Goal: Check status: Check status

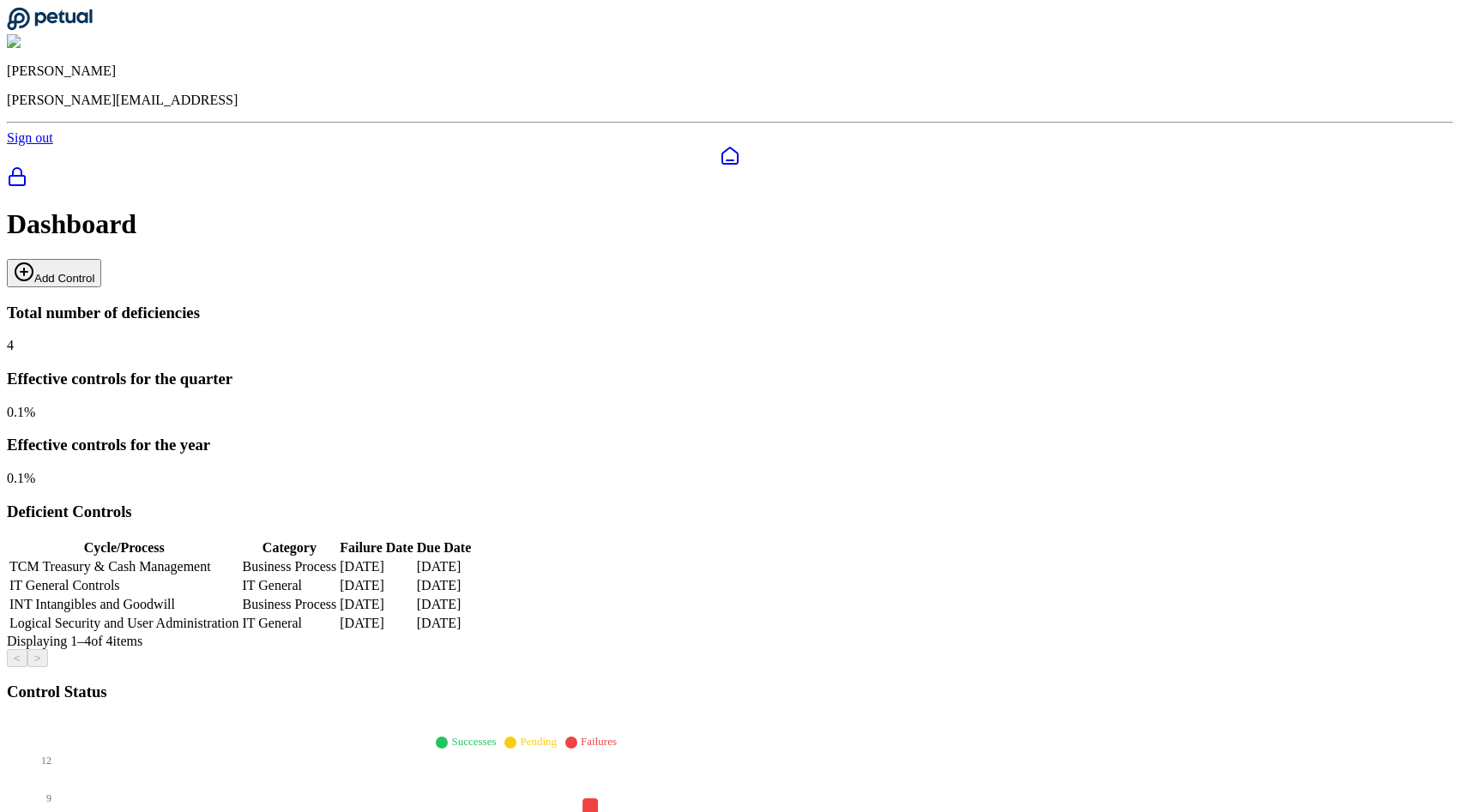
scroll to position [237, 0]
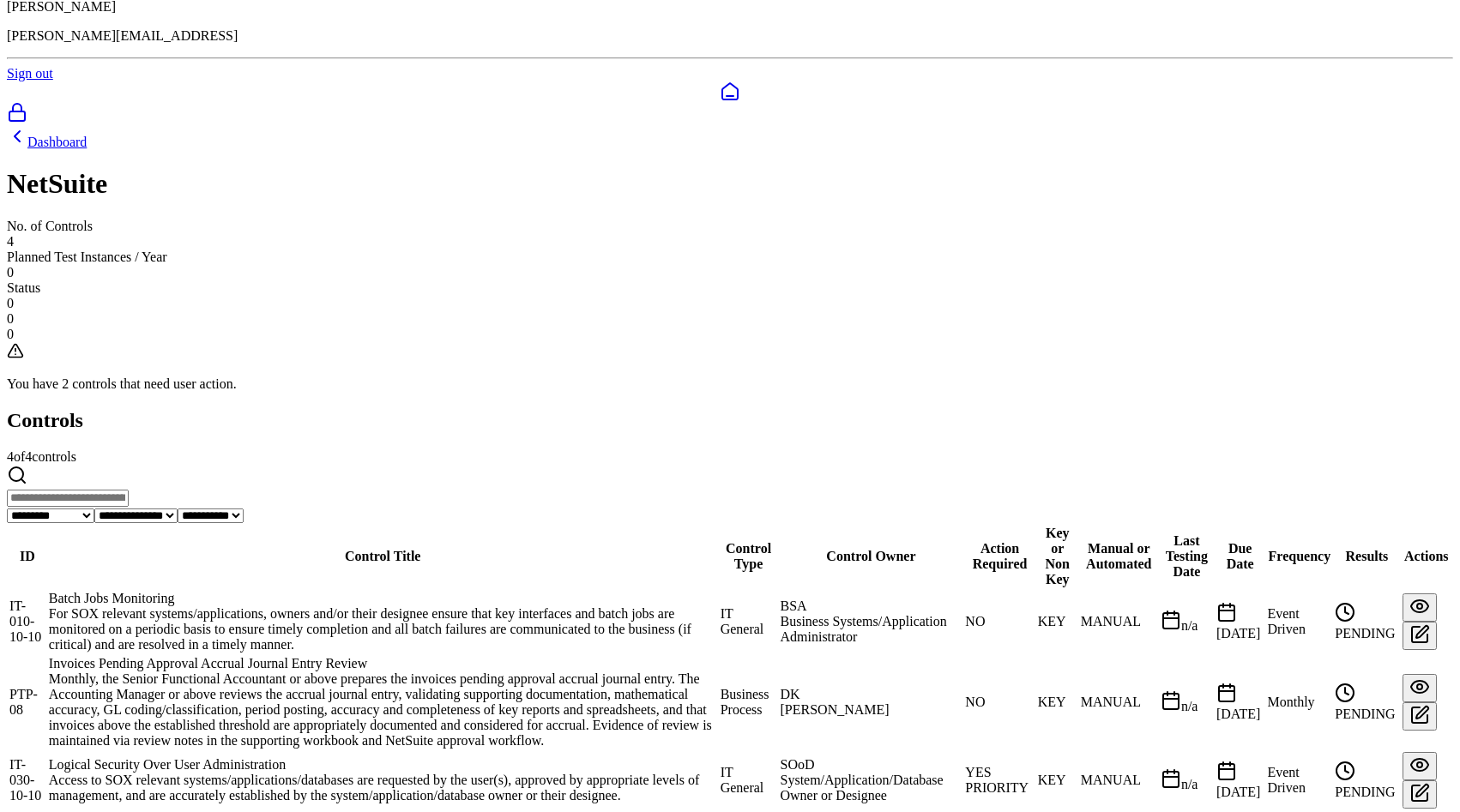
scroll to position [115, 0]
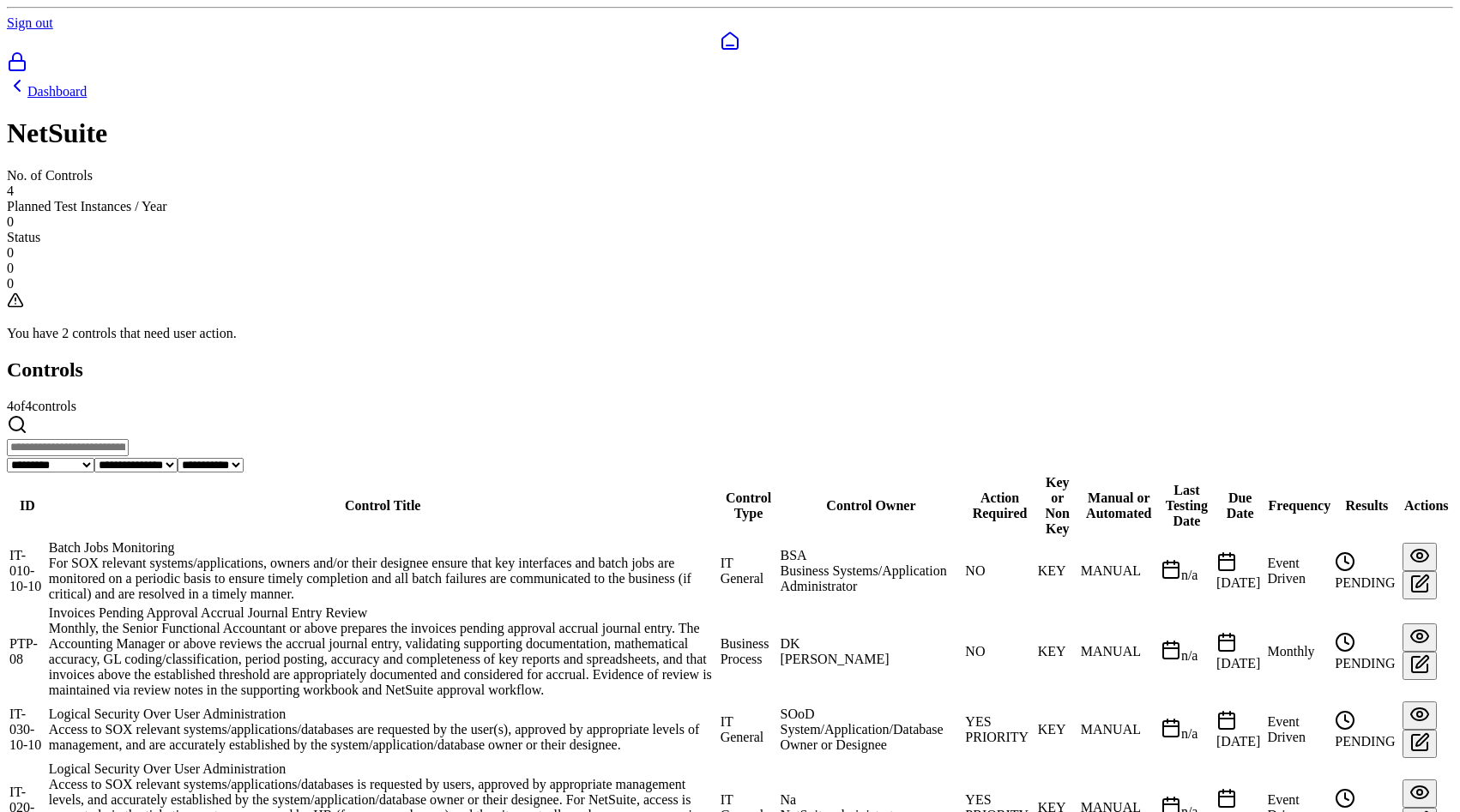
click at [414, 762] on div "Logical Security Over User Administration" at bounding box center [383, 770] width 668 height 15
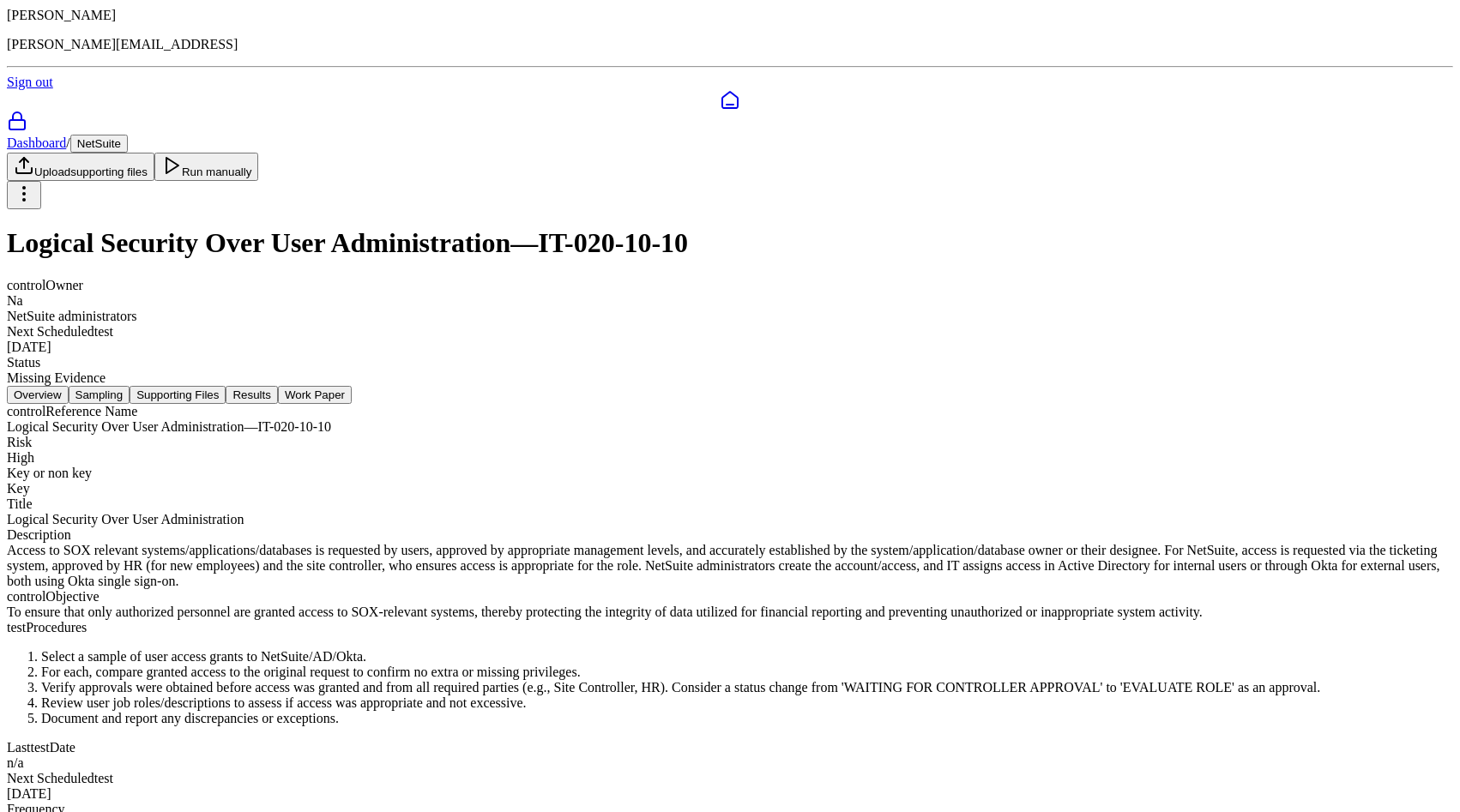
click at [131, 386] on button "Sampling" at bounding box center [99, 395] width 62 height 18
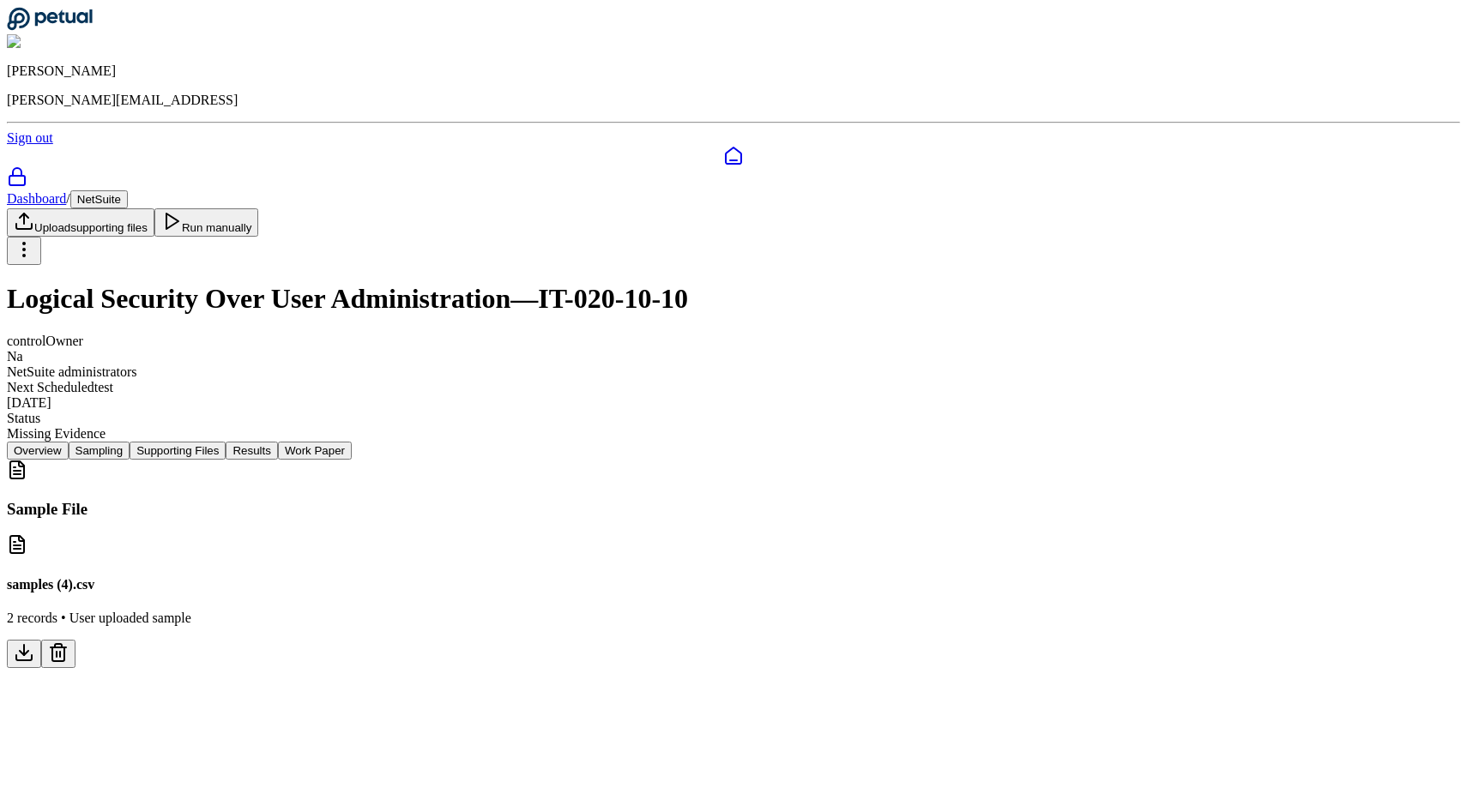
click at [603, 442] on nav "Overview Sampling Supporting Files Results Work Paper" at bounding box center [734, 451] width 1454 height 18
click at [277, 442] on button "Results" at bounding box center [252, 451] width 52 height 18
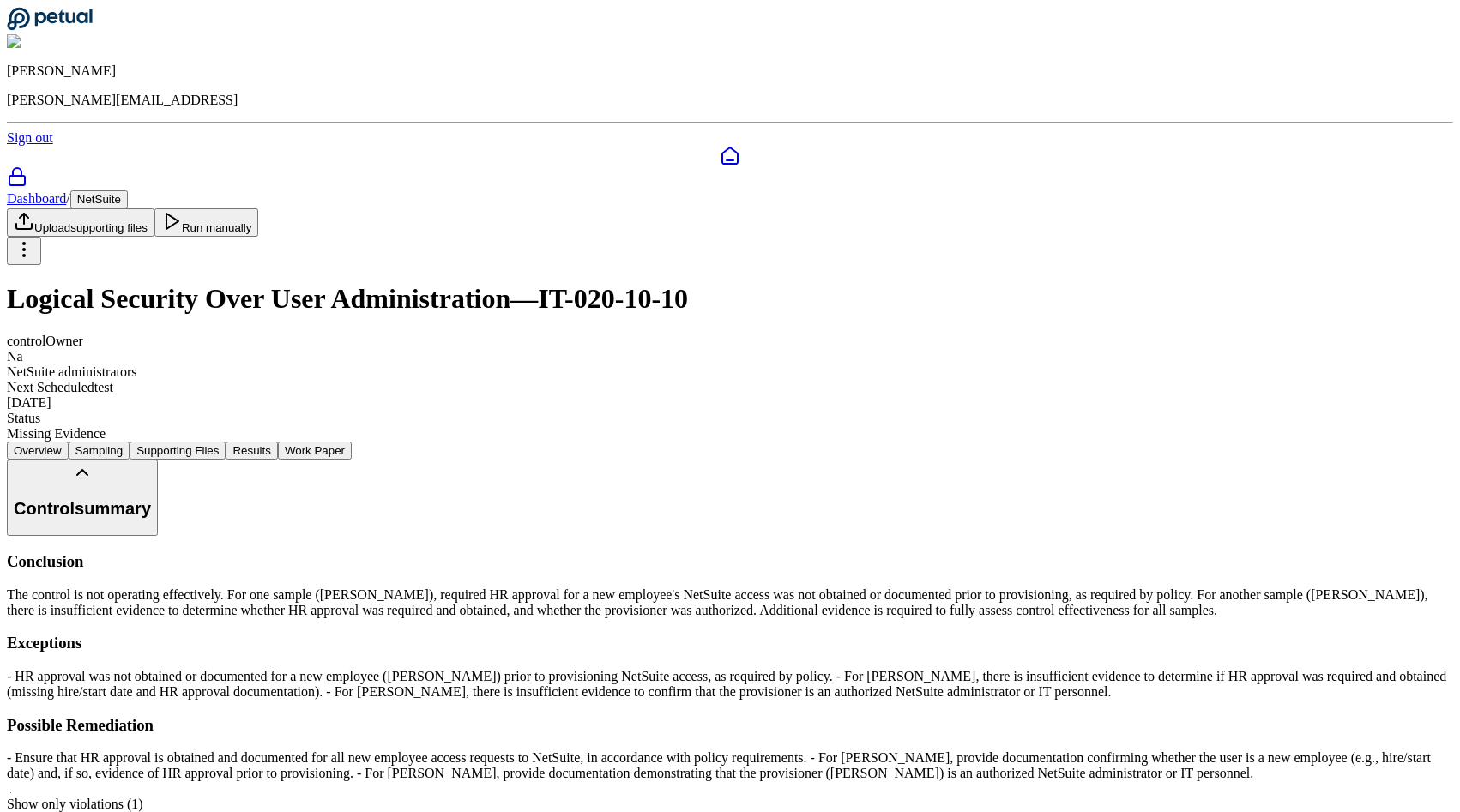
click at [226, 442] on button "Supporting Files" at bounding box center [178, 451] width 96 height 18
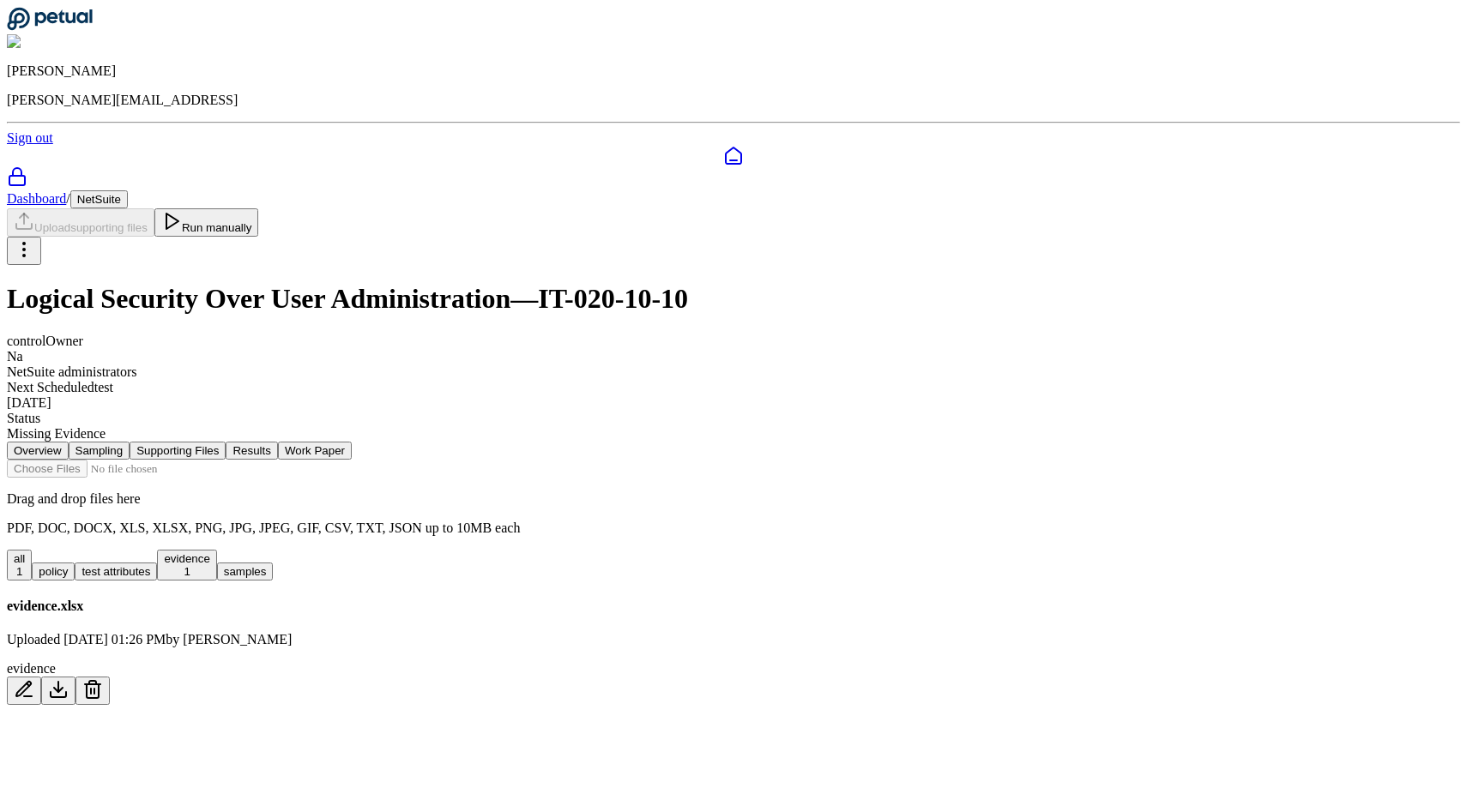
click at [340, 442] on nav "Overview Sampling Supporting Files Results Work Paper" at bounding box center [734, 451] width 1454 height 18
click at [131, 442] on button "Sampling" at bounding box center [99, 451] width 62 height 18
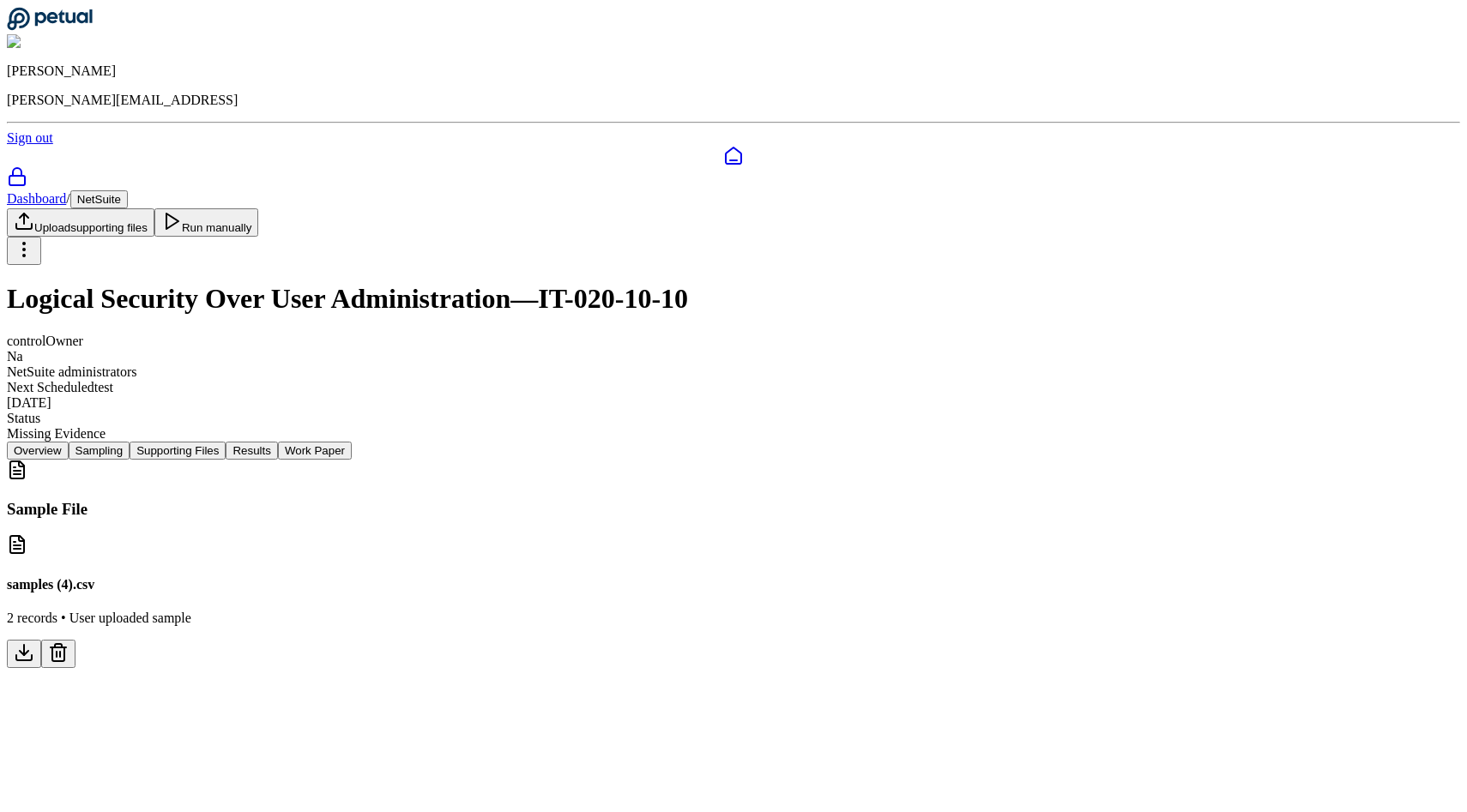
click at [260, 209] on button "Run manually" at bounding box center [207, 222] width 105 height 28
click at [226, 442] on button "Supporting Files" at bounding box center [178, 451] width 96 height 18
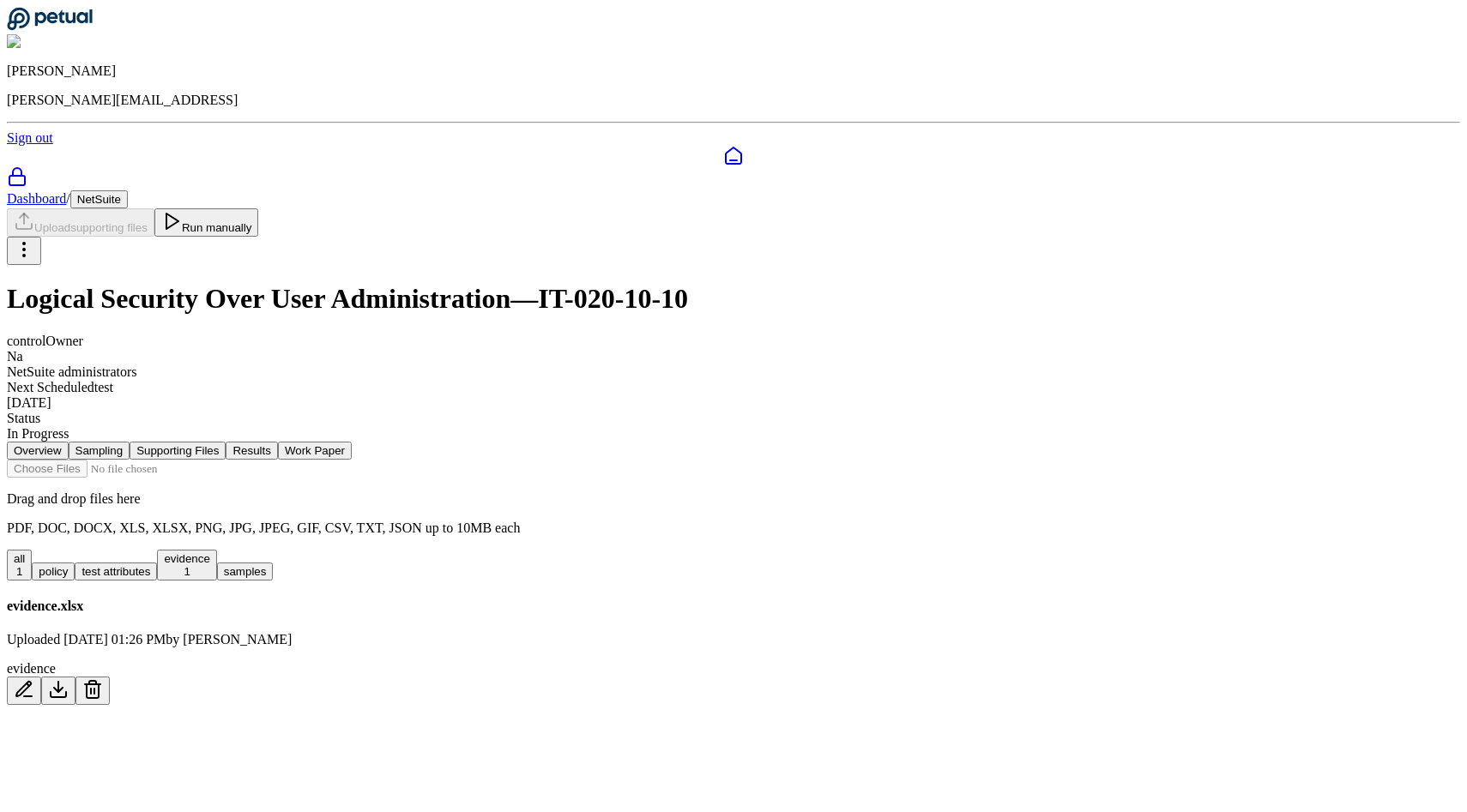
click at [277, 442] on button "Results" at bounding box center [252, 451] width 52 height 18
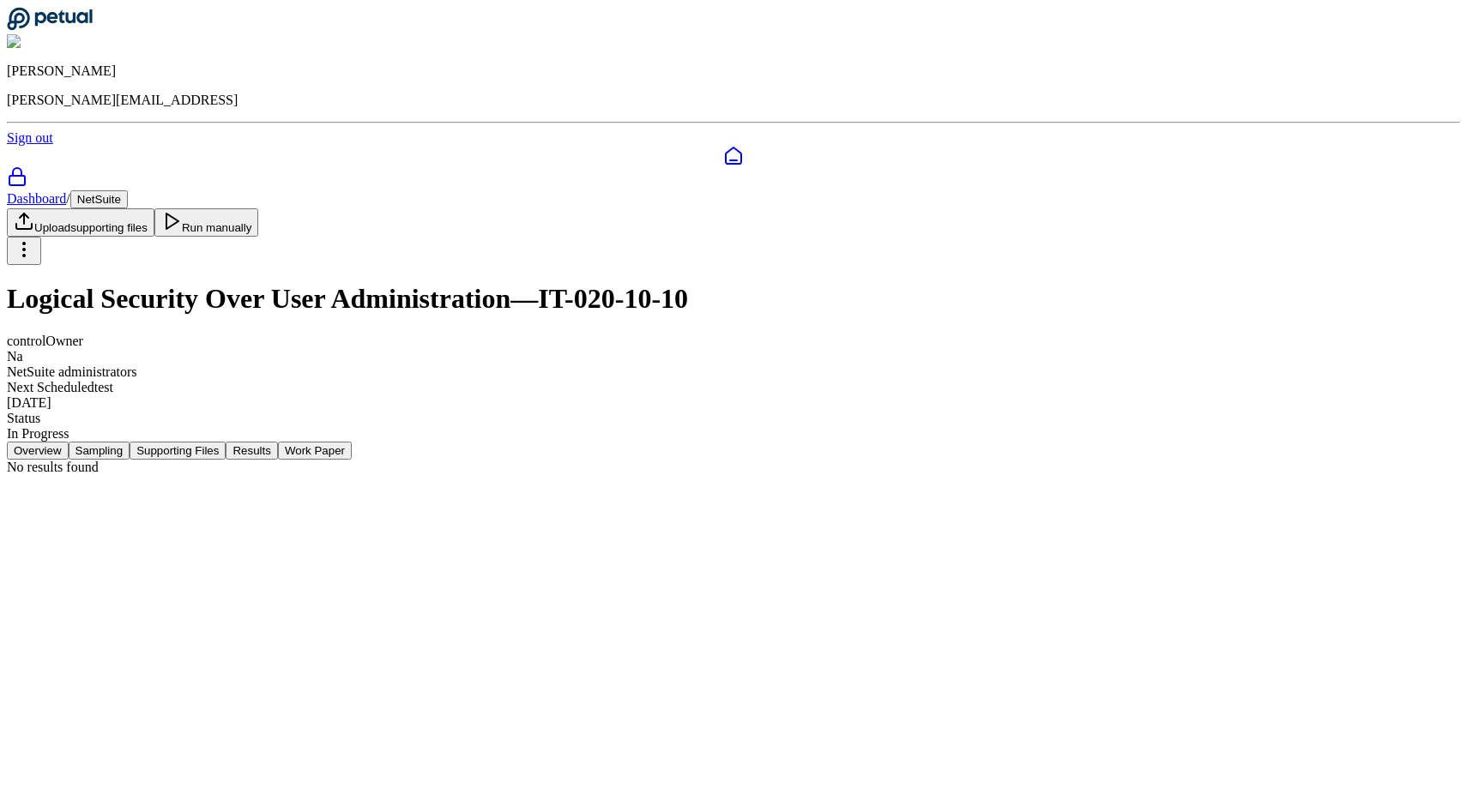
click at [352, 442] on button "Work Paper" at bounding box center [314, 451] width 74 height 18
click at [226, 442] on button "Supporting Files" at bounding box center [178, 451] width 96 height 18
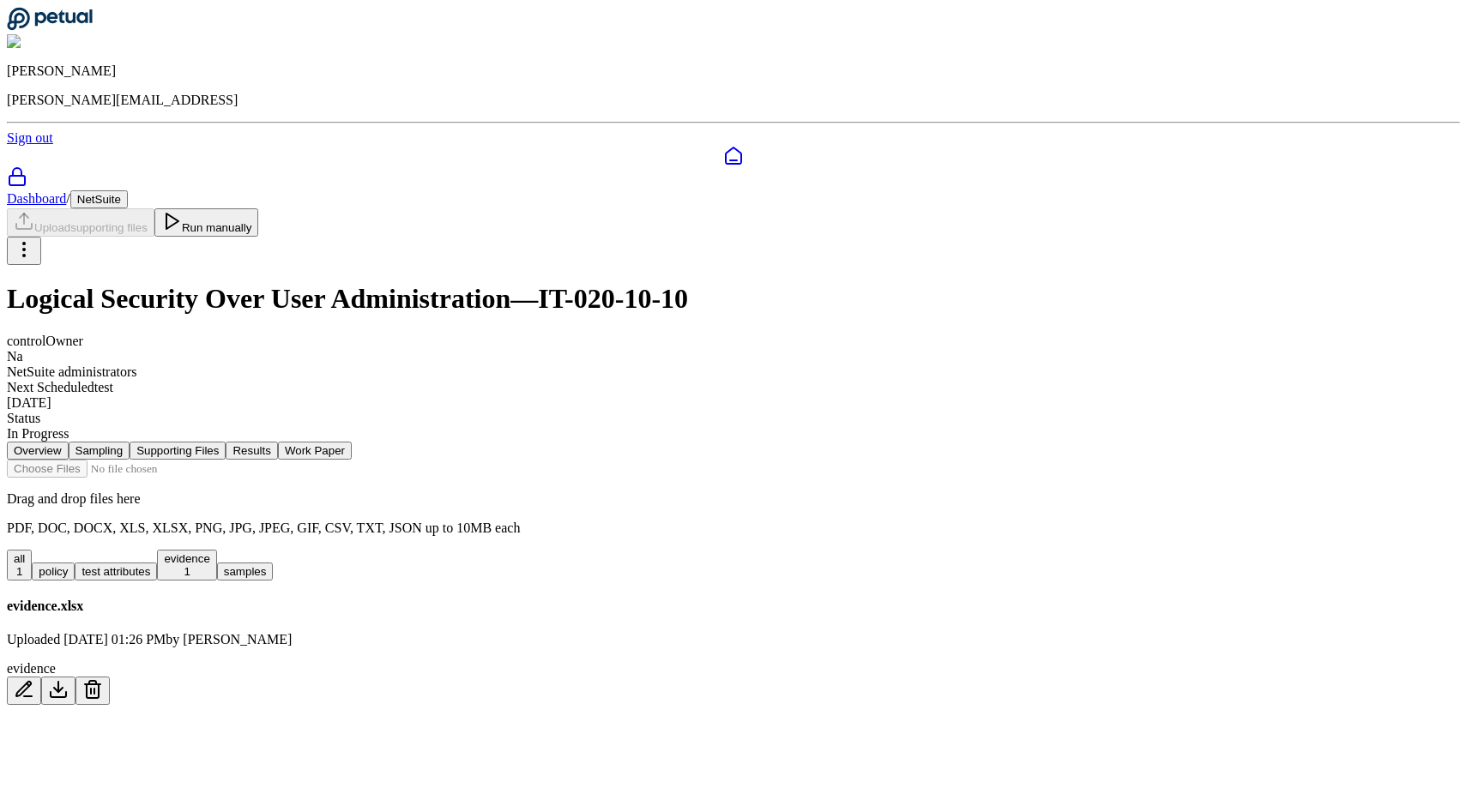
click at [68, 442] on button "Overview" at bounding box center [37, 451] width 62 height 18
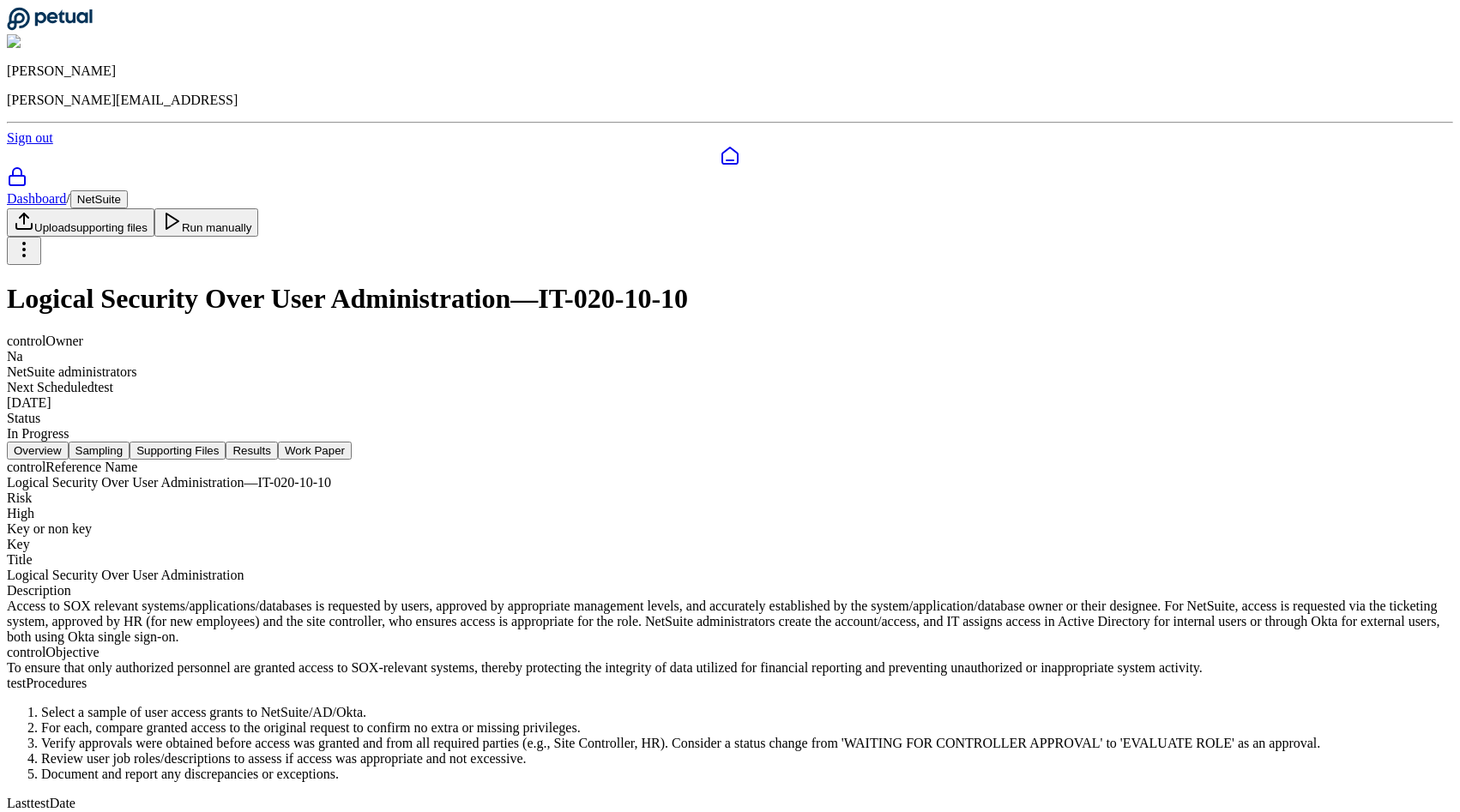
click at [336, 442] on nav "Overview Sampling Supporting Files Results Work Paper" at bounding box center [730, 451] width 1447 height 18
click at [131, 442] on button "Sampling" at bounding box center [99, 451] width 62 height 18
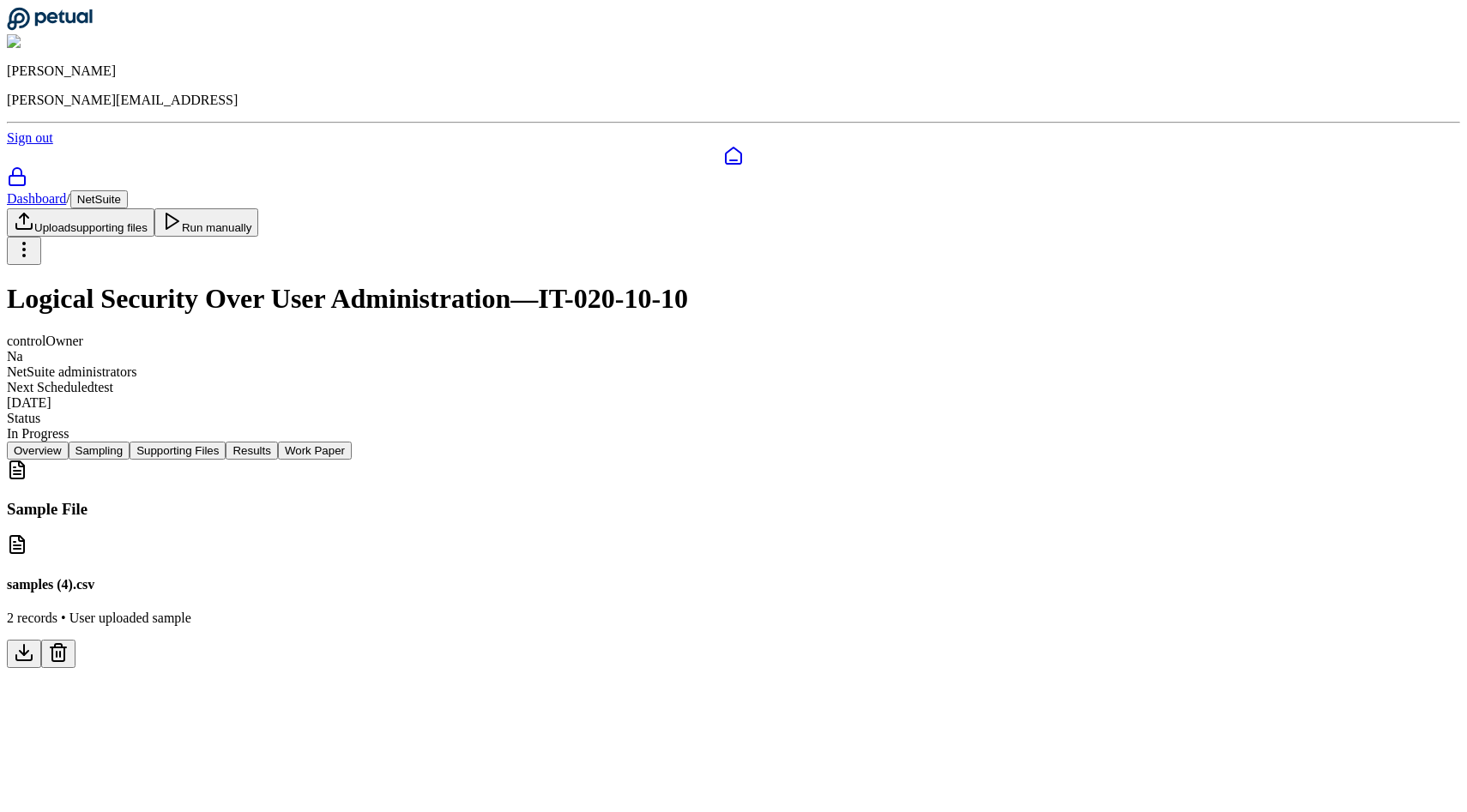
click at [366, 500] on h3 "Sample File" at bounding box center [734, 509] width 1454 height 19
click at [35, 643] on icon at bounding box center [23, 652] width 20 height 20
click at [226, 442] on button "Supporting Files" at bounding box center [178, 451] width 96 height 18
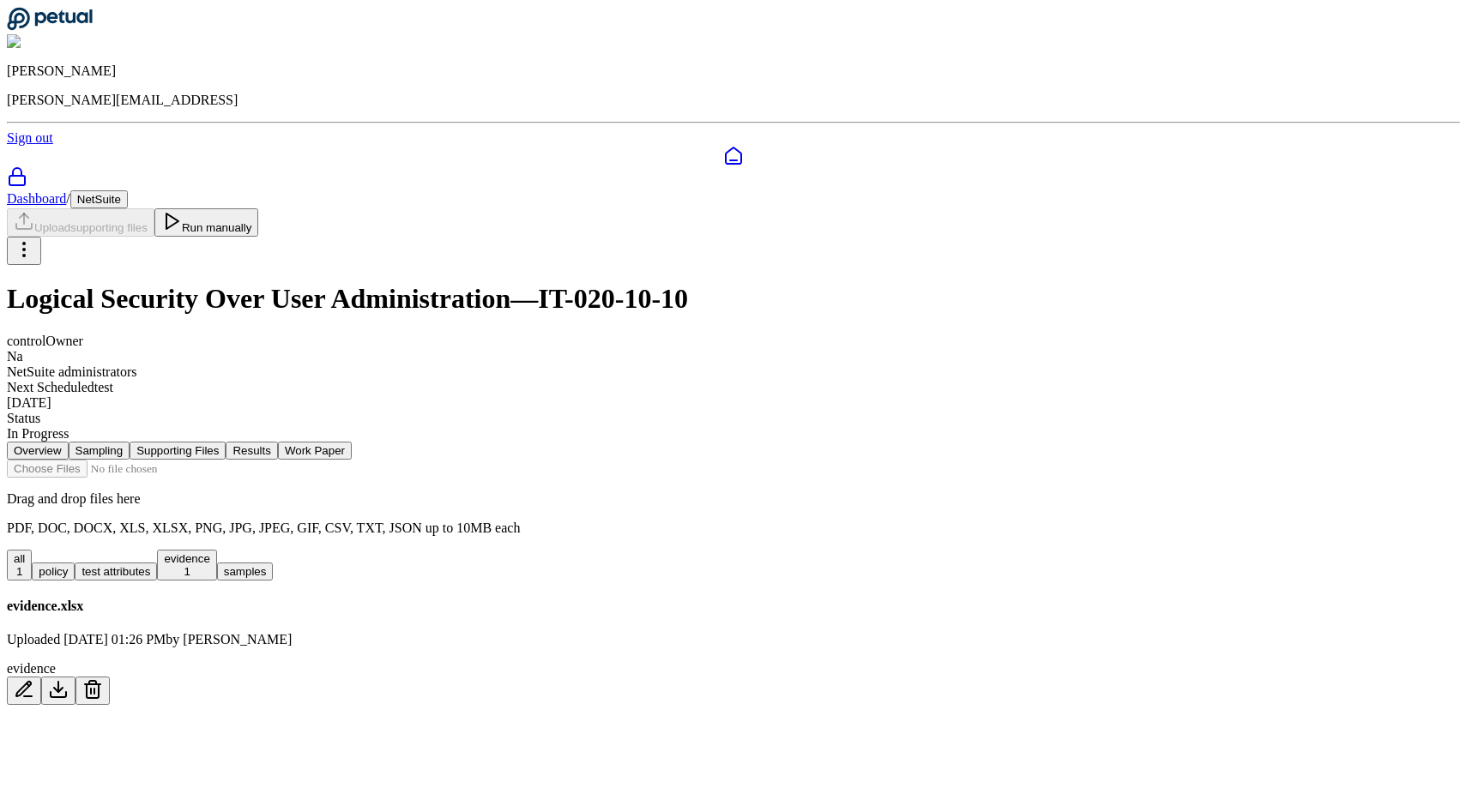
click at [574, 550] on div "all 1 policy test attributes evidence 1 samples" at bounding box center [734, 565] width 1454 height 31
click at [216, 550] on button "evidence 1" at bounding box center [186, 565] width 60 height 31
click at [75, 563] on button "policy" at bounding box center [53, 572] width 43 height 18
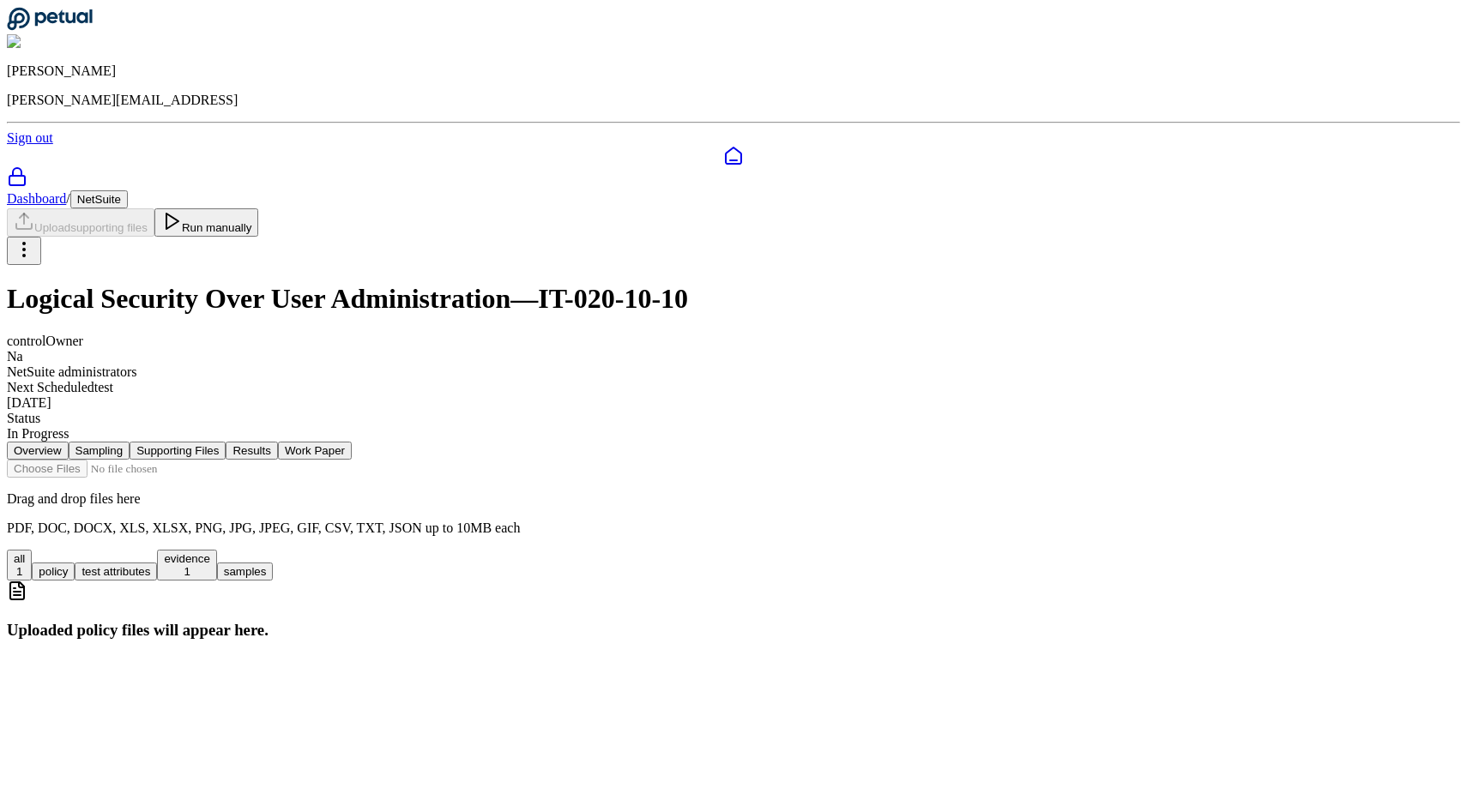
click at [157, 563] on button "test attributes" at bounding box center [116, 572] width 83 height 18
click at [216, 550] on button "evidence 1" at bounding box center [186, 565] width 60 height 31
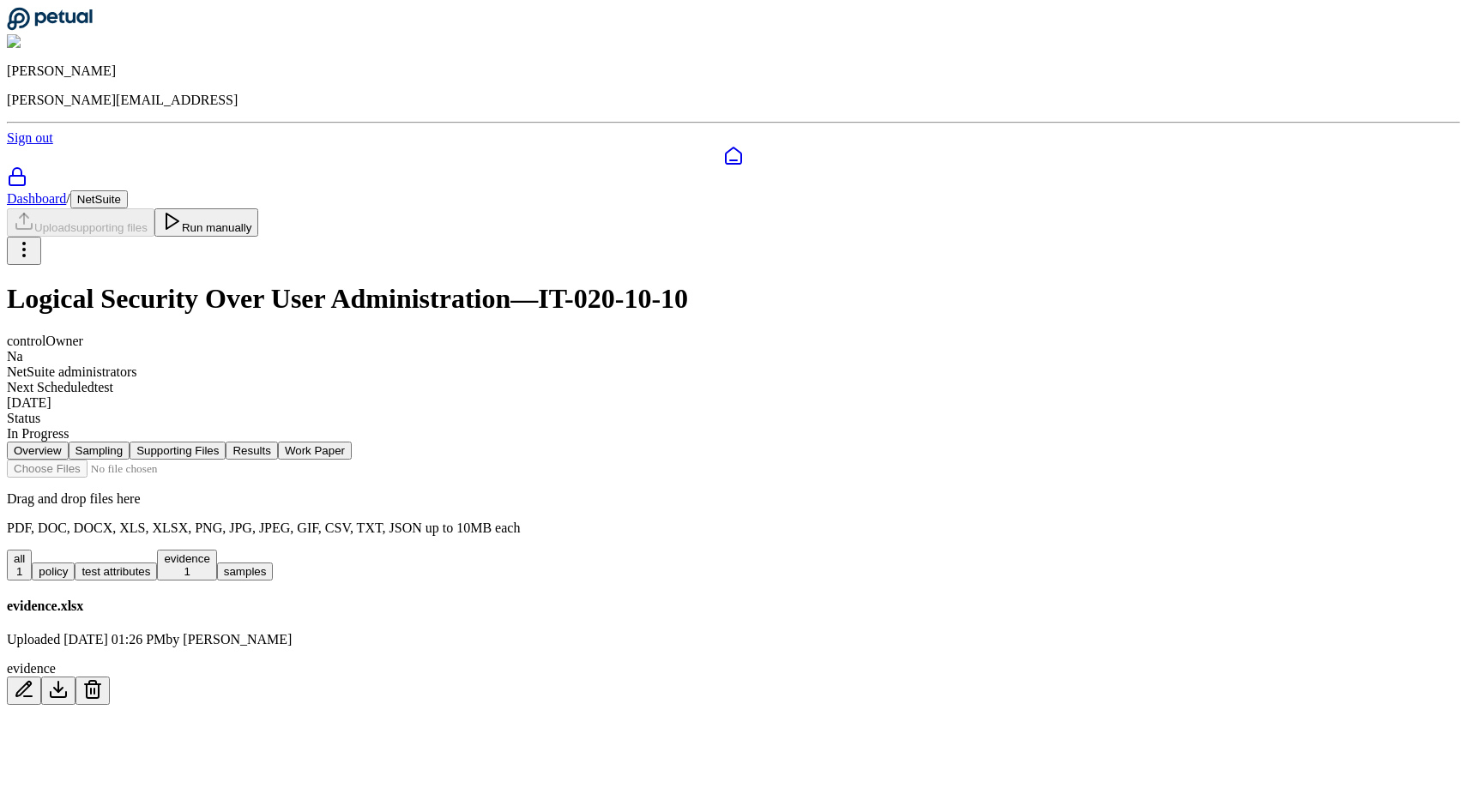
click at [274, 563] on button "samples" at bounding box center [245, 572] width 57 height 18
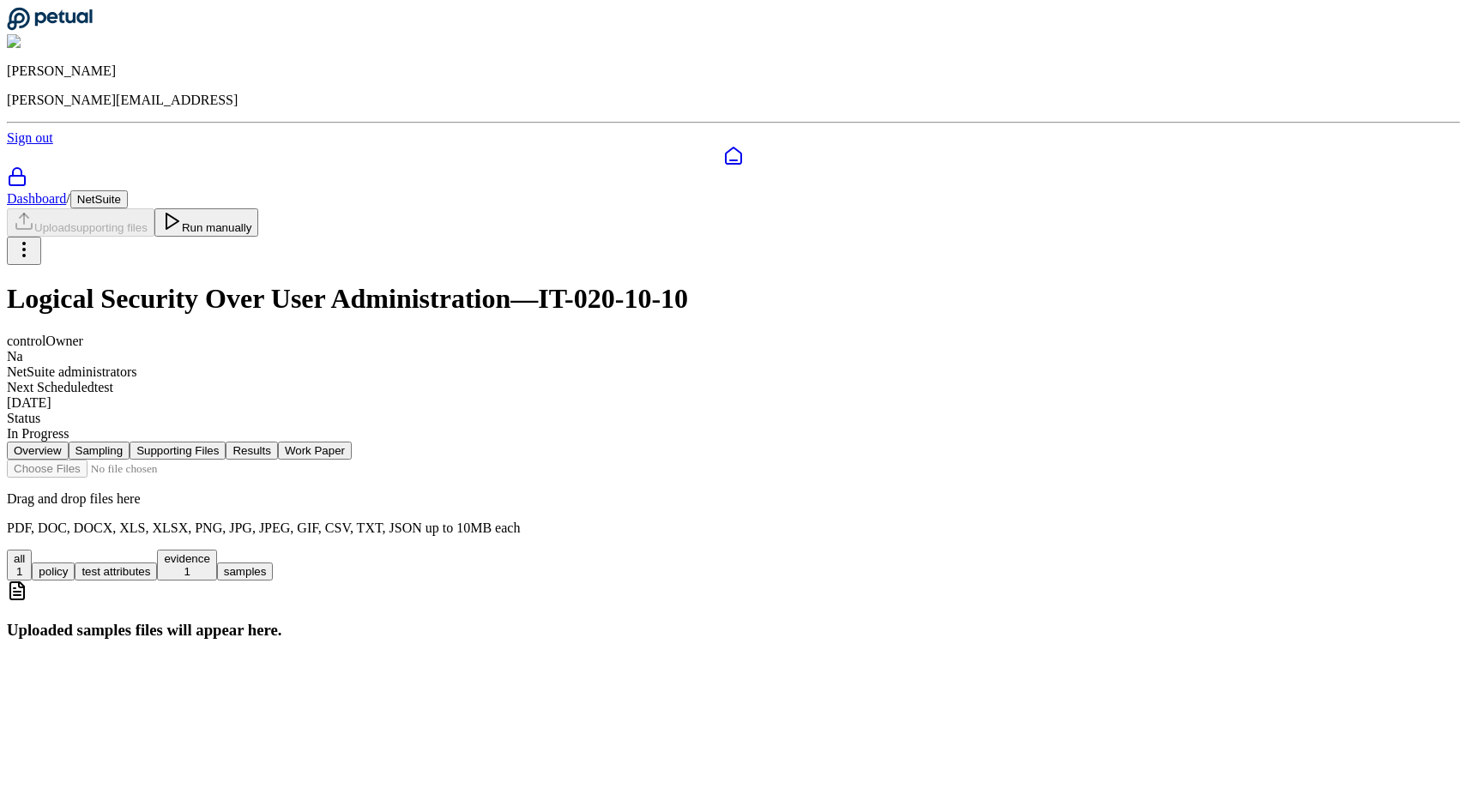
click at [363, 550] on div "all 1 policy test attributes evidence 1 samples" at bounding box center [734, 565] width 1454 height 31
click at [319, 550] on div "all 1 policy test attributes evidence 1 samples" at bounding box center [734, 565] width 1454 height 31
click at [32, 550] on button "all 1" at bounding box center [19, 565] width 25 height 31
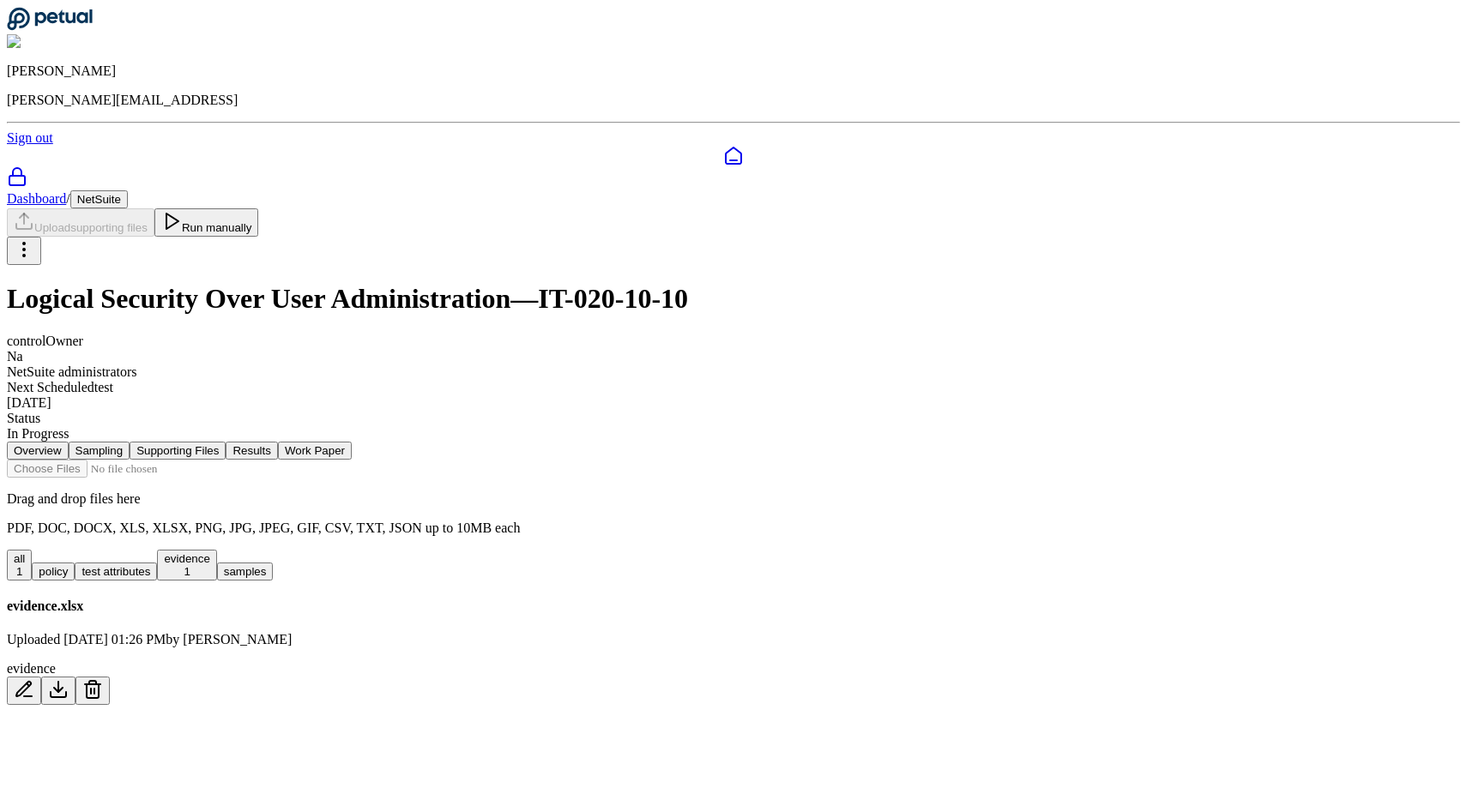
click at [556, 605] on div "evidence.xlsx Uploaded [DATE] 01:26 PM by [PERSON_NAME] evidence" at bounding box center [734, 652] width 1454 height 107
click at [68, 679] on icon at bounding box center [58, 689] width 20 height 20
click at [260, 209] on button "Run manually" at bounding box center [207, 222] width 105 height 28
